Goal: Check status: Check status

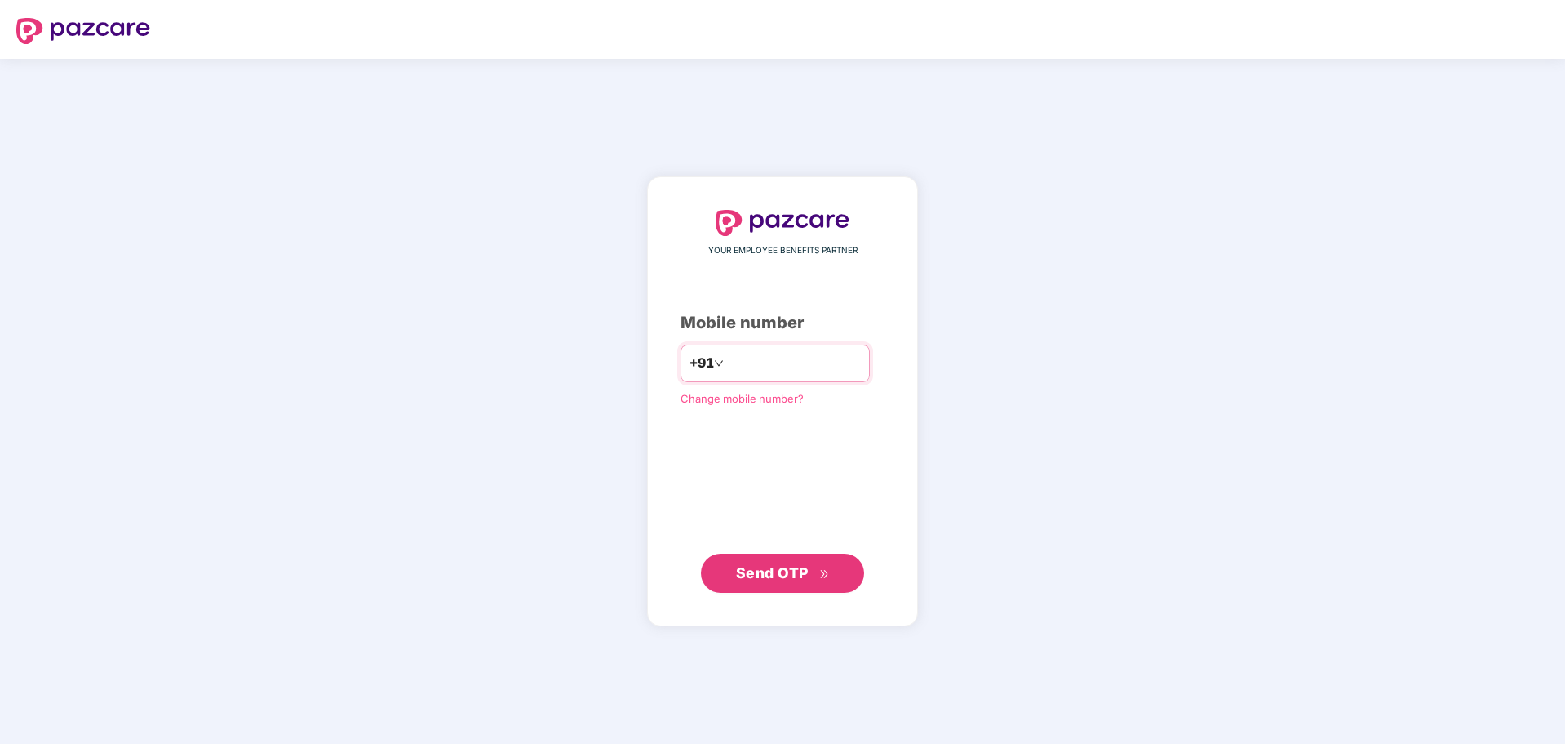
drag, startPoint x: 0, startPoint y: 0, endPoint x: 758, endPoint y: 359, distance: 839.0
click at [758, 359] on input "number" at bounding box center [794, 363] width 134 height 26
type input "**********"
click at [784, 572] on span "Send OTP" at bounding box center [772, 571] width 73 height 17
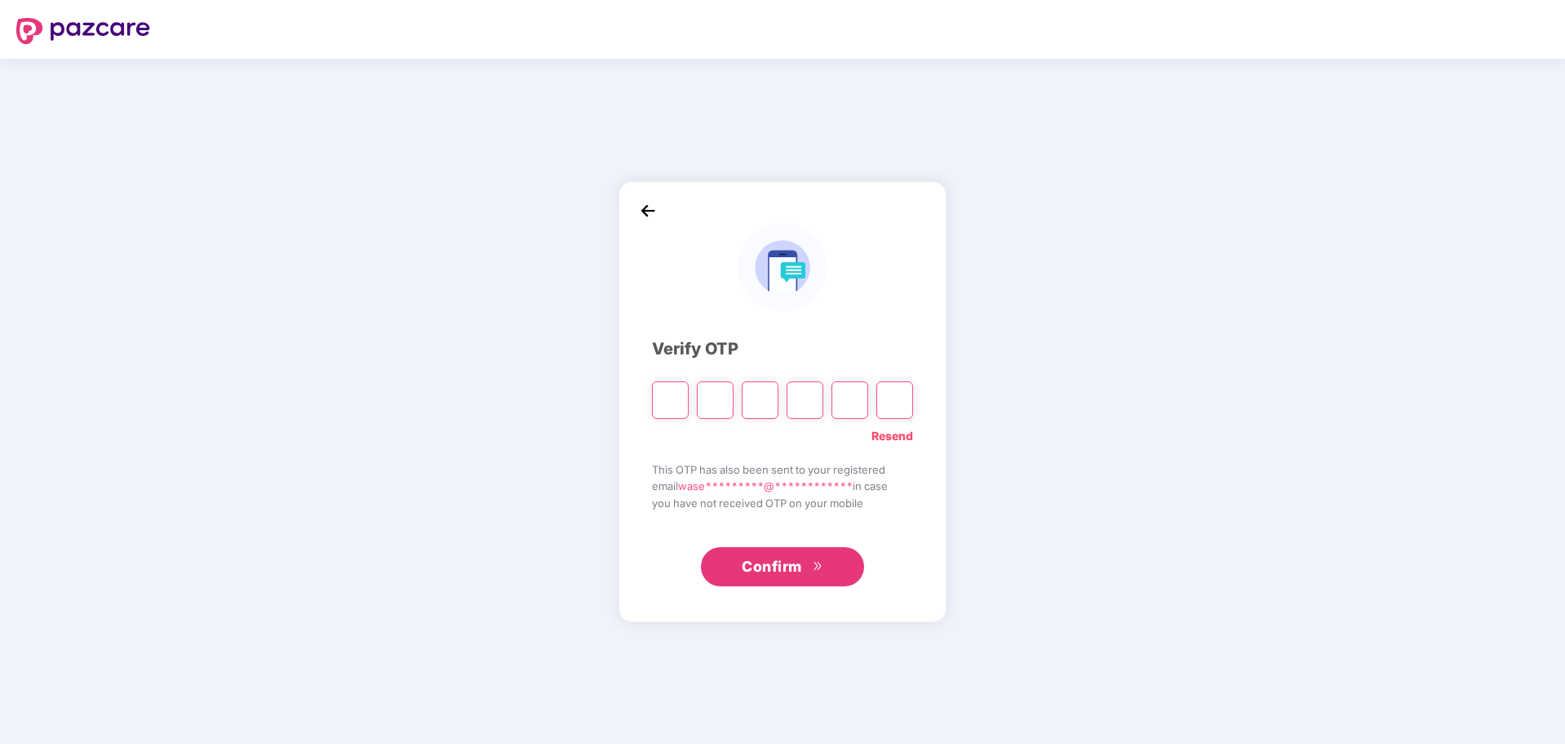
type input "*"
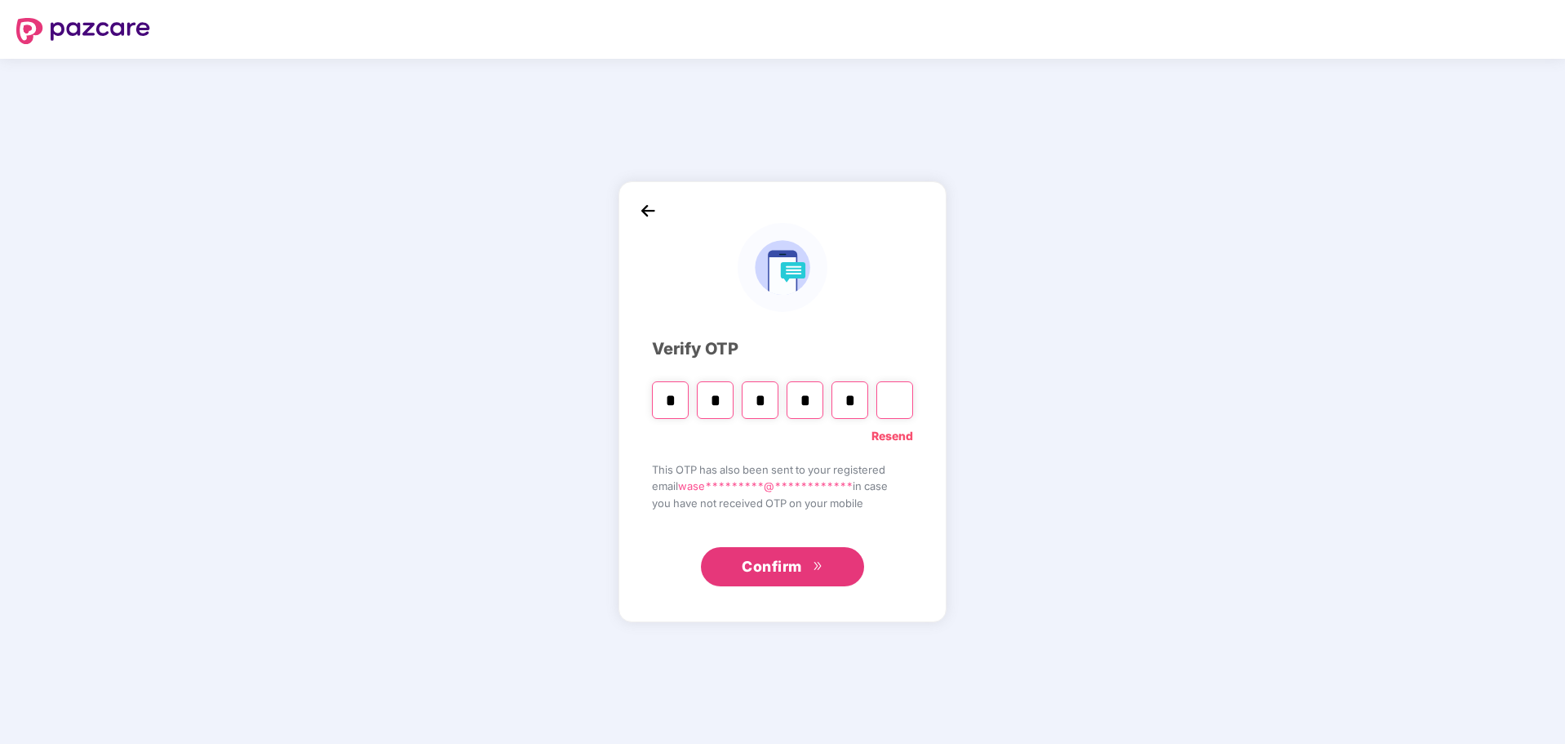
type input "*"
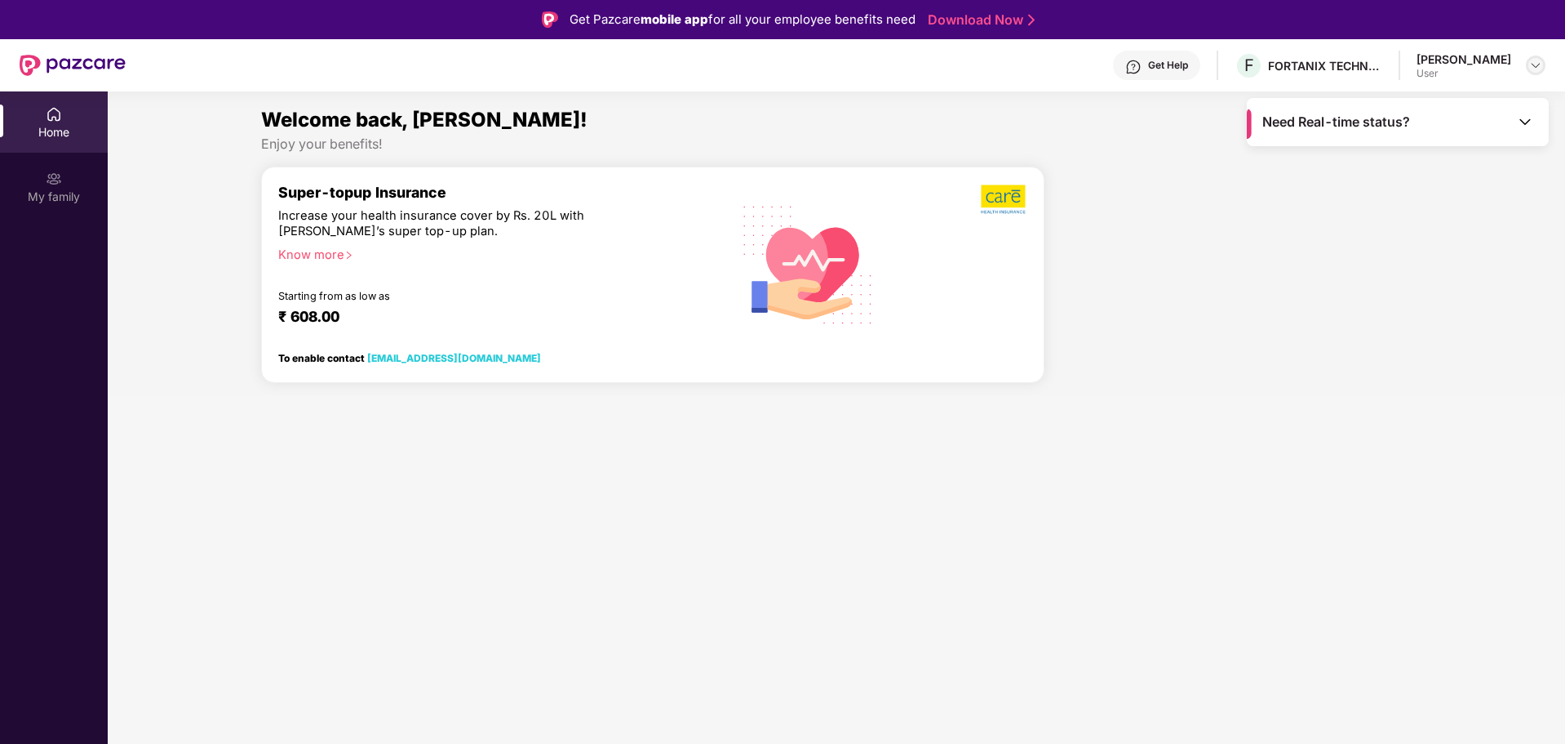
click at [1539, 64] on img at bounding box center [1536, 65] width 13 height 13
click at [1302, 296] on div at bounding box center [1235, 281] width 368 height 230
click at [51, 129] on div "Home" at bounding box center [54, 132] width 108 height 16
click at [50, 124] on div "Home" at bounding box center [54, 132] width 108 height 16
click at [54, 198] on div "My family" at bounding box center [54, 197] width 108 height 16
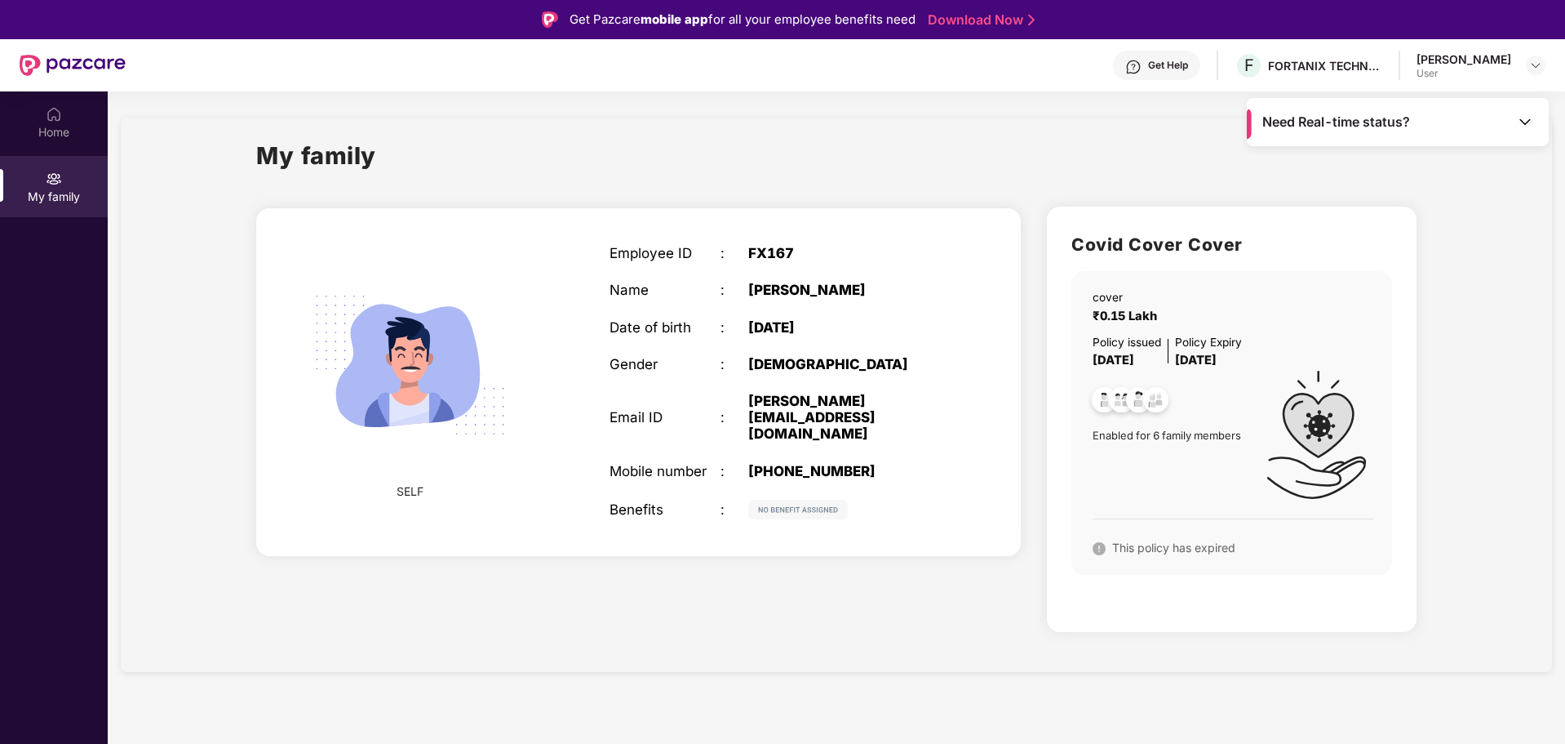
click at [1419, 70] on div "User" at bounding box center [1464, 73] width 95 height 13
click at [1538, 66] on img at bounding box center [1536, 65] width 13 height 13
click at [1429, 153] on div "[PERSON_NAME]" at bounding box center [1446, 149] width 95 height 16
click at [1300, 70] on div "FORTANIX TECHNOLOGIES INDIA PRIVATE LIMITED" at bounding box center [1325, 66] width 114 height 16
click at [1148, 64] on div "Get Help" at bounding box center [1168, 65] width 40 height 13
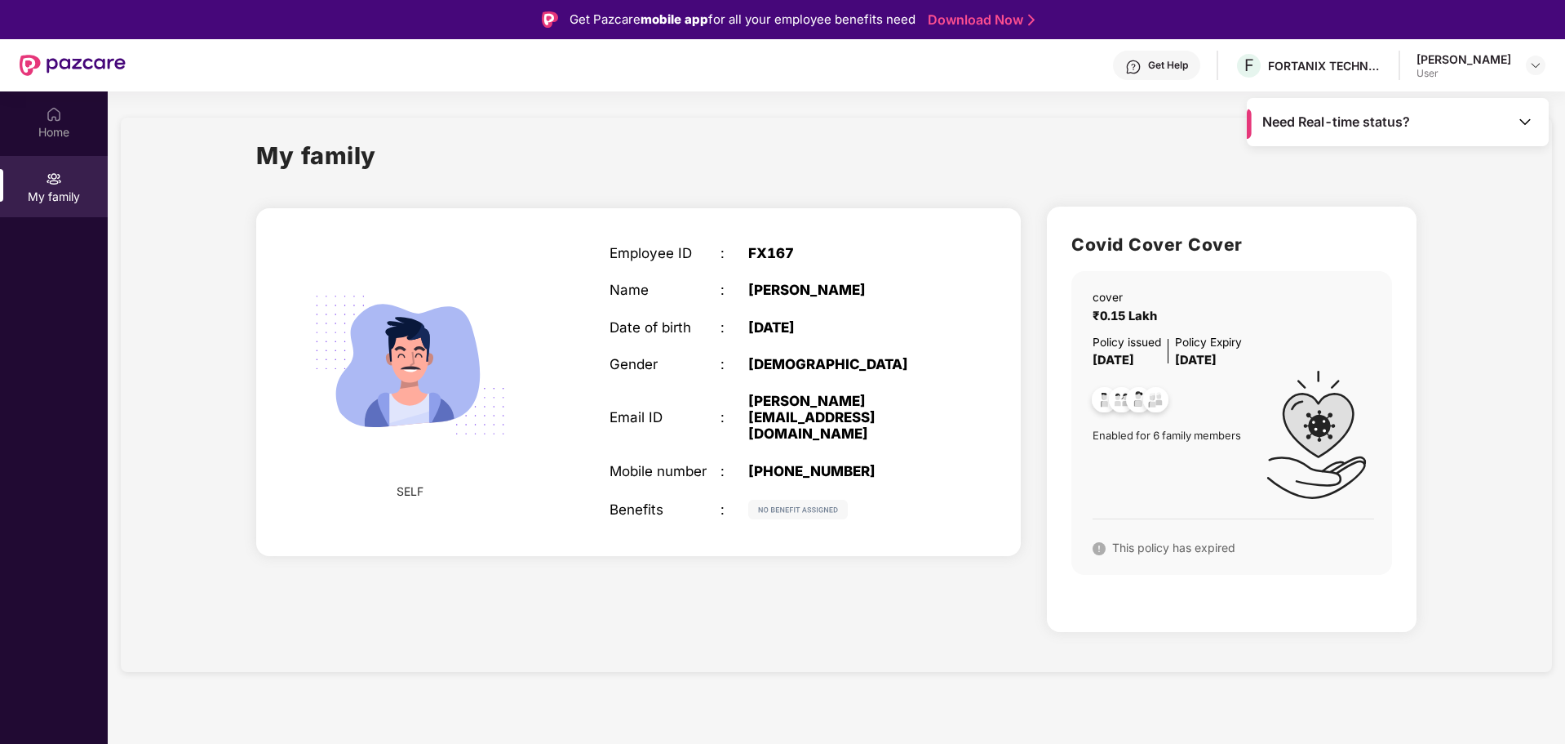
click at [858, 153] on div "My family" at bounding box center [836, 165] width 1161 height 56
click at [51, 129] on div "Home" at bounding box center [54, 132] width 108 height 16
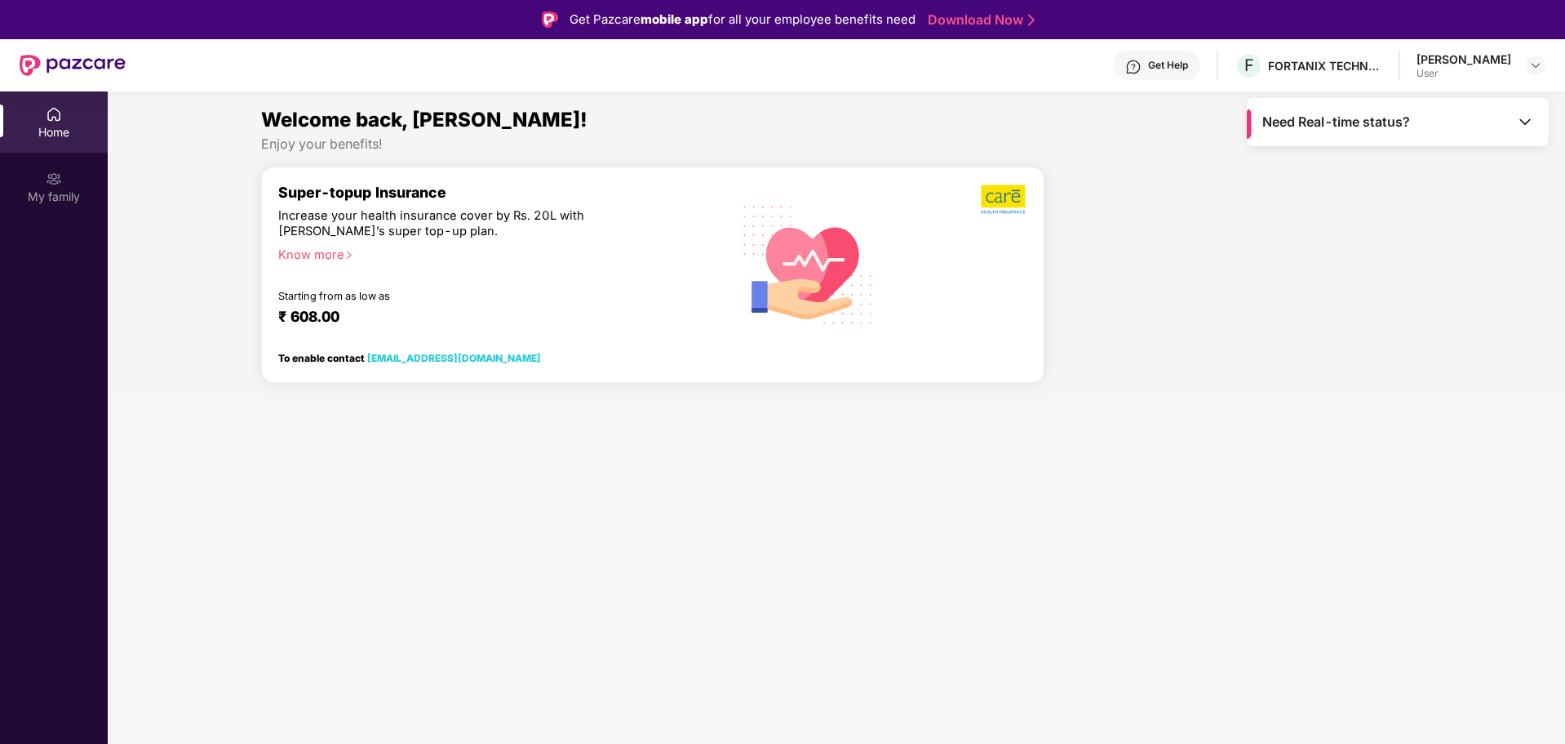
click at [344, 144] on div "Enjoy your benefits!" at bounding box center [837, 143] width 1152 height 17
click at [47, 190] on div "My family" at bounding box center [54, 197] width 108 height 16
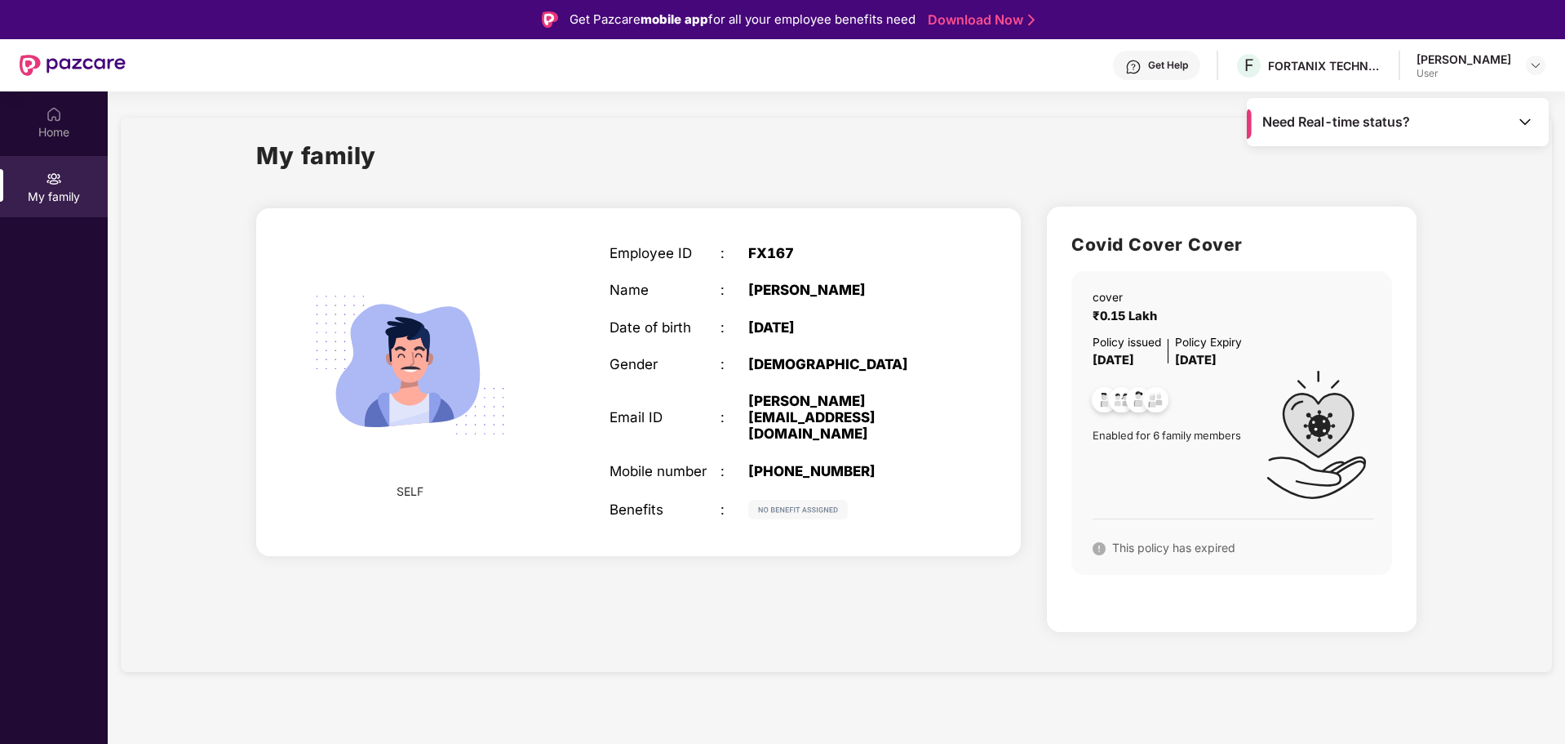
click at [1165, 548] on span "This policy has expired" at bounding box center [1173, 547] width 123 height 14
click at [1161, 434] on span "Enabled for 6 family members" at bounding box center [1175, 435] width 164 height 16
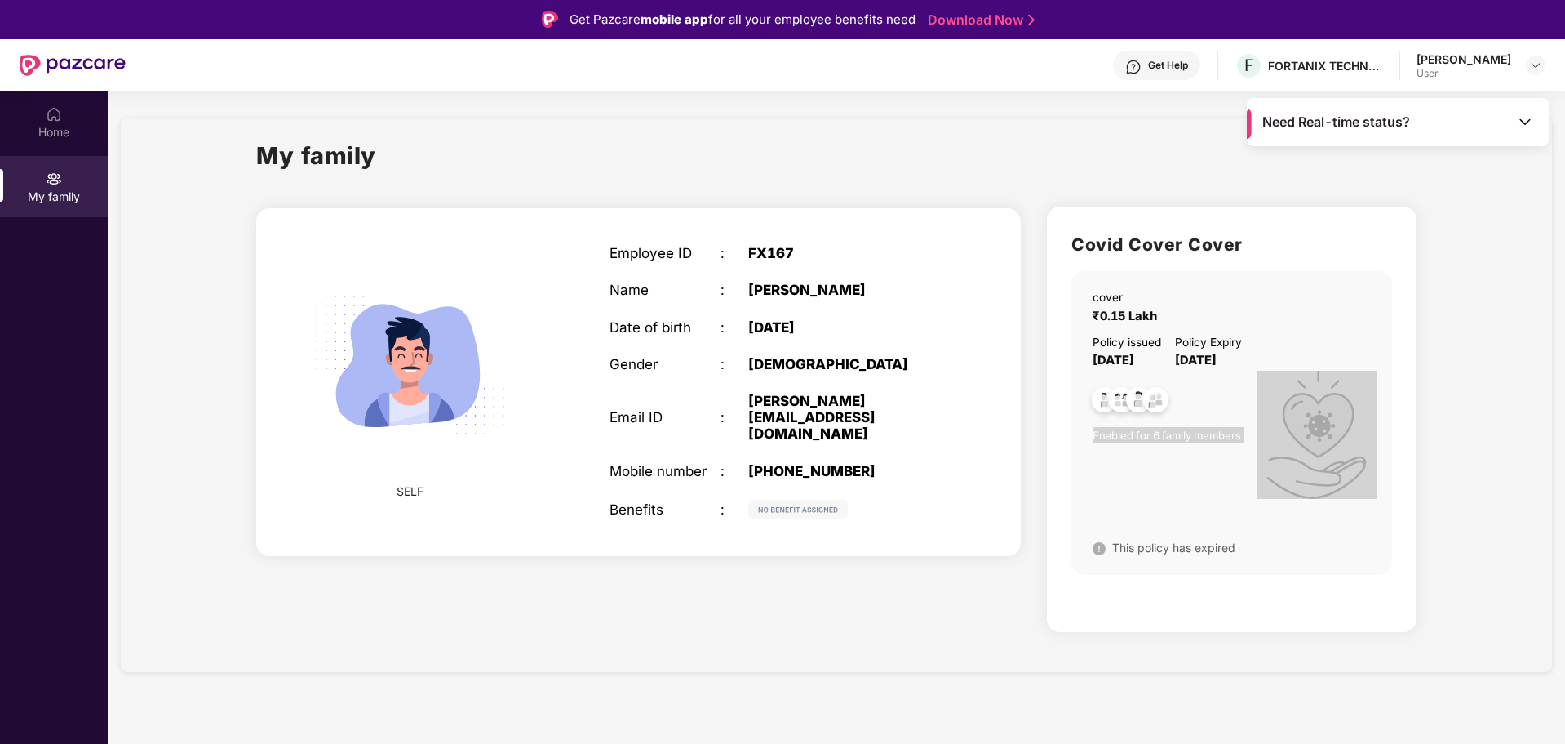
click at [1161, 434] on span "Enabled for 6 family members" at bounding box center [1175, 435] width 164 height 16
click at [1147, 399] on img at bounding box center [1156, 402] width 40 height 40
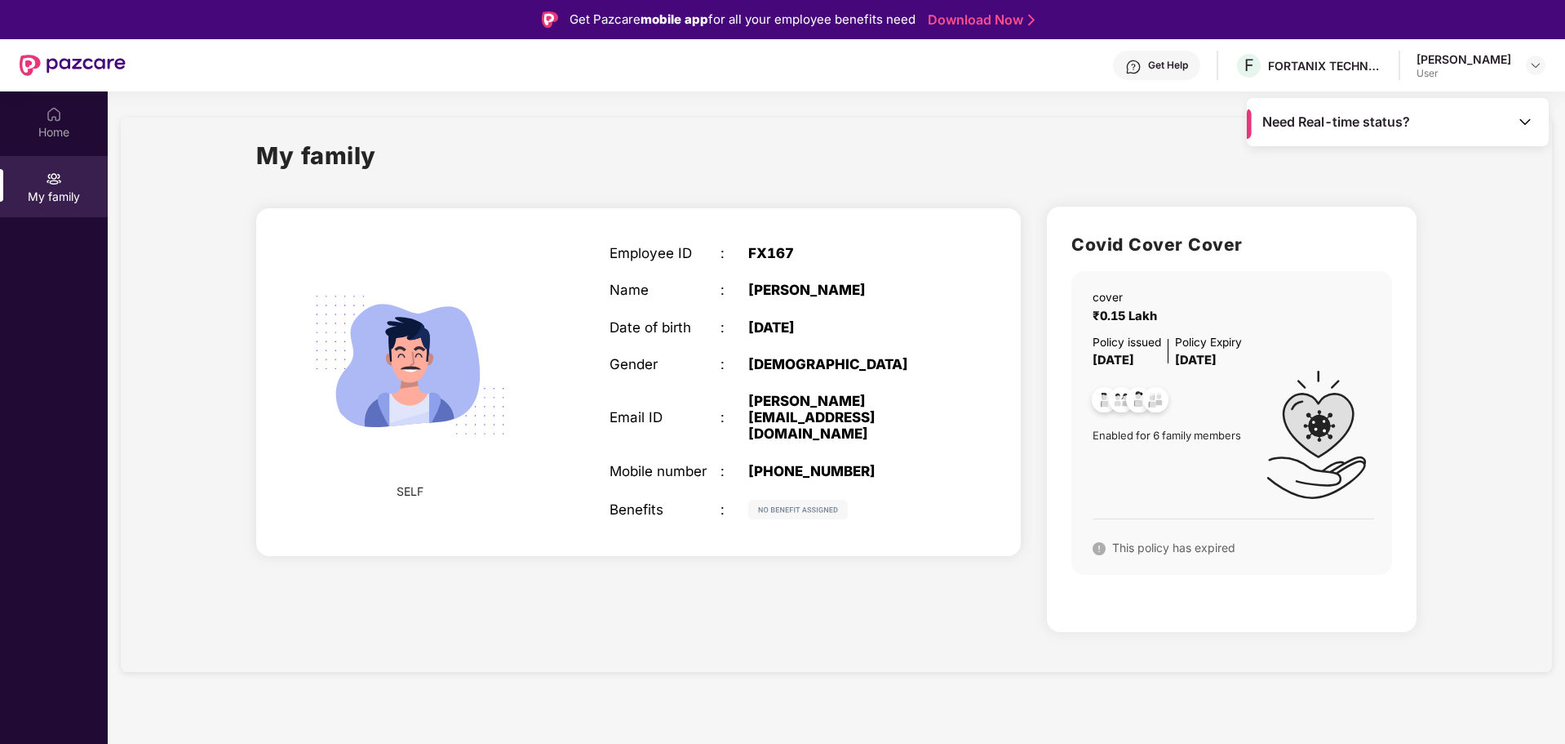
click at [1146, 249] on h2 "Covid Cover Cover" at bounding box center [1232, 244] width 321 height 27
click at [793, 463] on div "[PHONE_NUMBER]" at bounding box center [845, 471] width 194 height 16
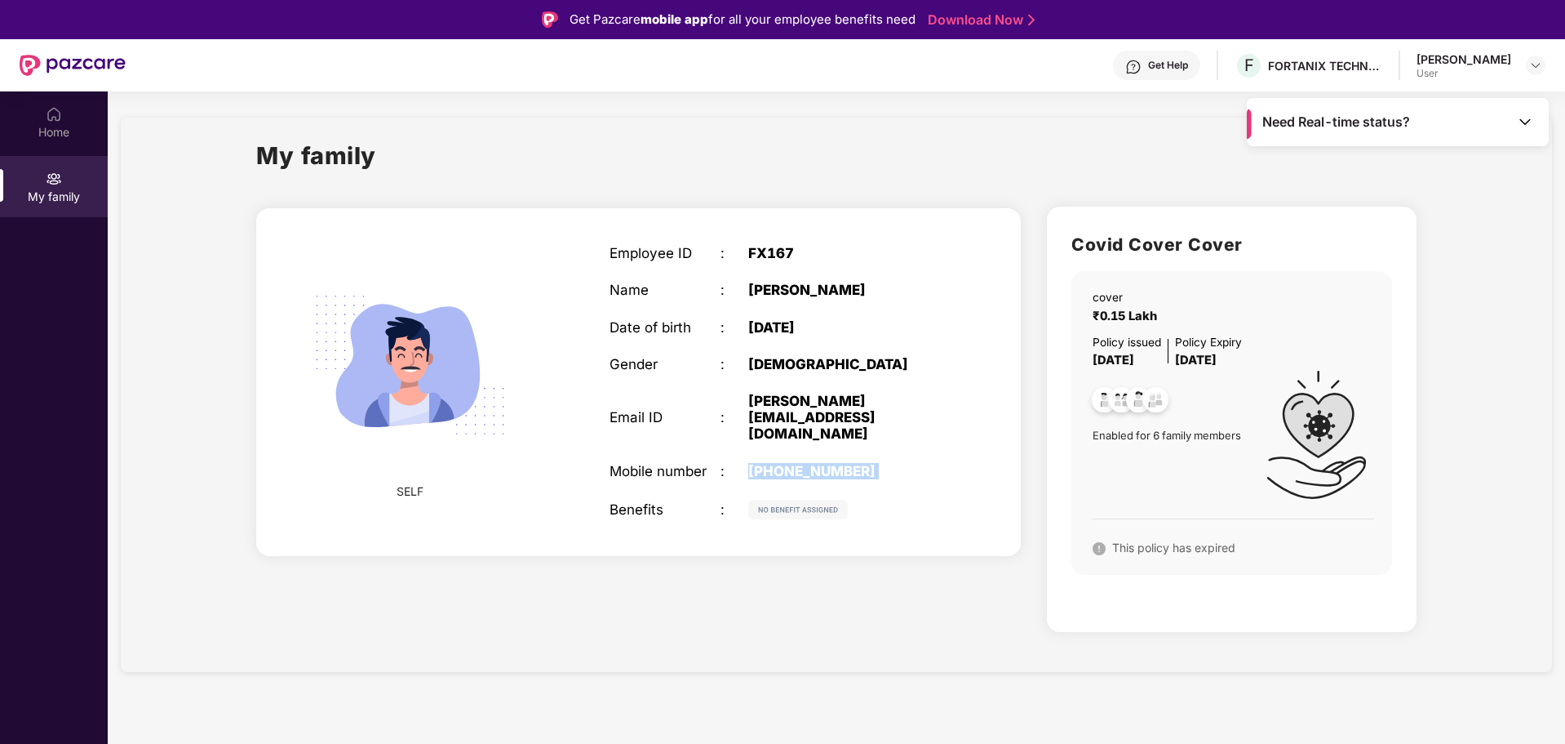
click at [793, 463] on div "[PHONE_NUMBER]" at bounding box center [845, 471] width 194 height 16
click at [770, 140] on div "My family" at bounding box center [836, 165] width 1161 height 56
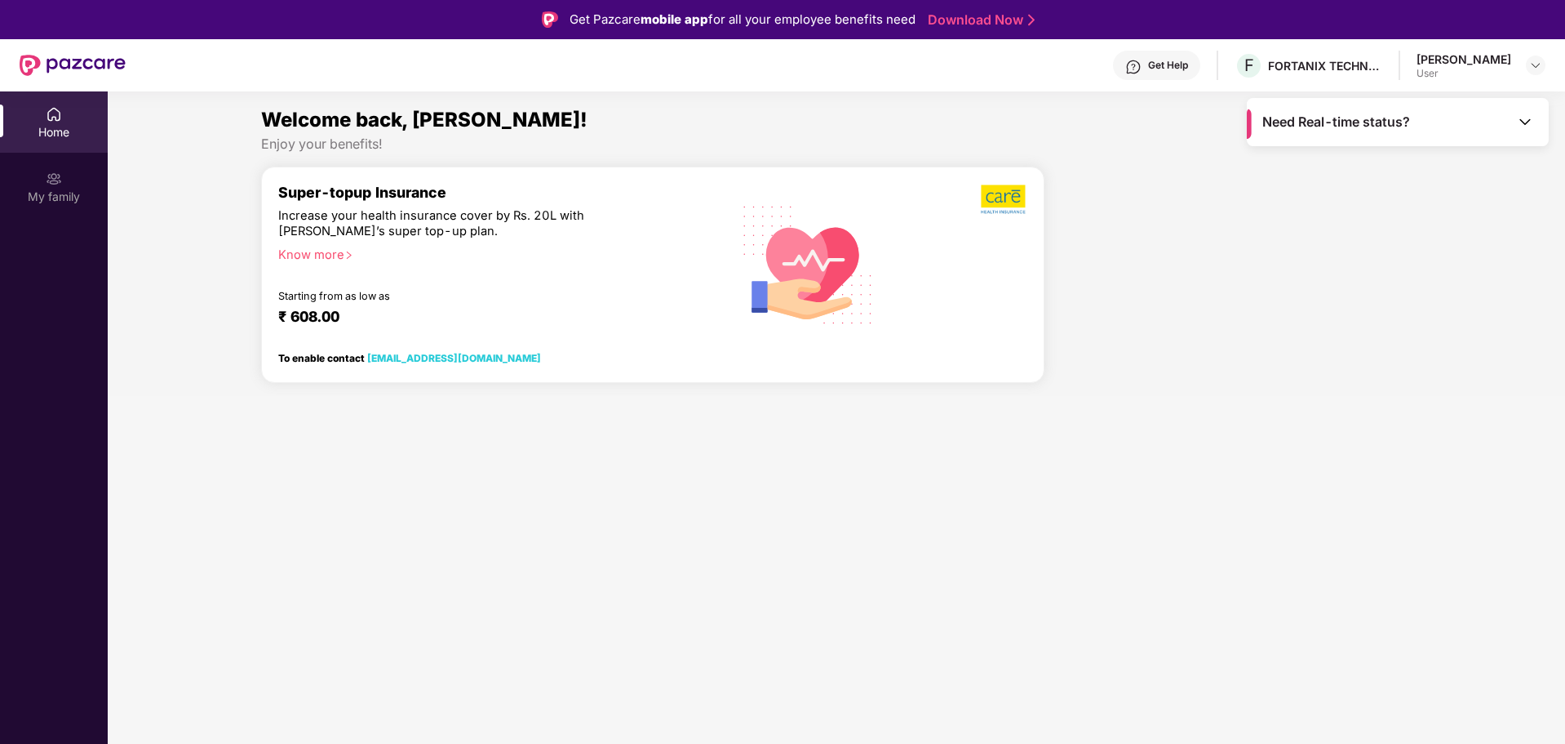
click at [356, 149] on div "Enjoy your benefits!" at bounding box center [837, 143] width 1152 height 17
click at [1539, 64] on img at bounding box center [1536, 65] width 13 height 13
click at [1433, 161] on div "User" at bounding box center [1446, 163] width 95 height 13
click at [1425, 149] on div "Welcome back, Waseem! Enjoy your benefits! Super-topup Insurance Increase your …" at bounding box center [836, 249] width 1471 height 291
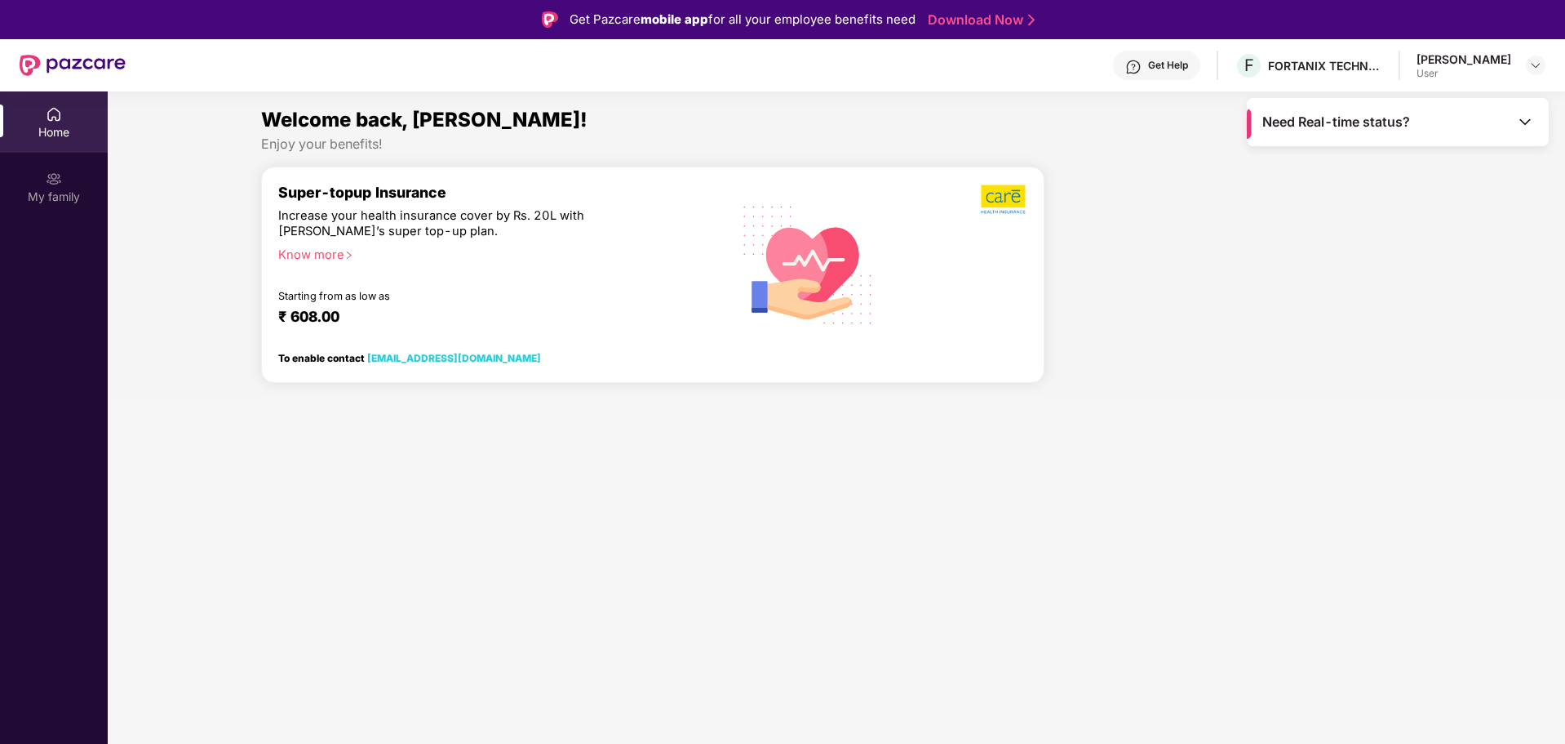
click at [1425, 149] on div "Welcome back, Waseem! Enjoy your benefits! Super-topup Insurance Increase your …" at bounding box center [836, 249] width 1471 height 291
click at [1413, 126] on div "Need Real-time status?" at bounding box center [1398, 122] width 302 height 48
